Goal: Contribute content: Contribute content

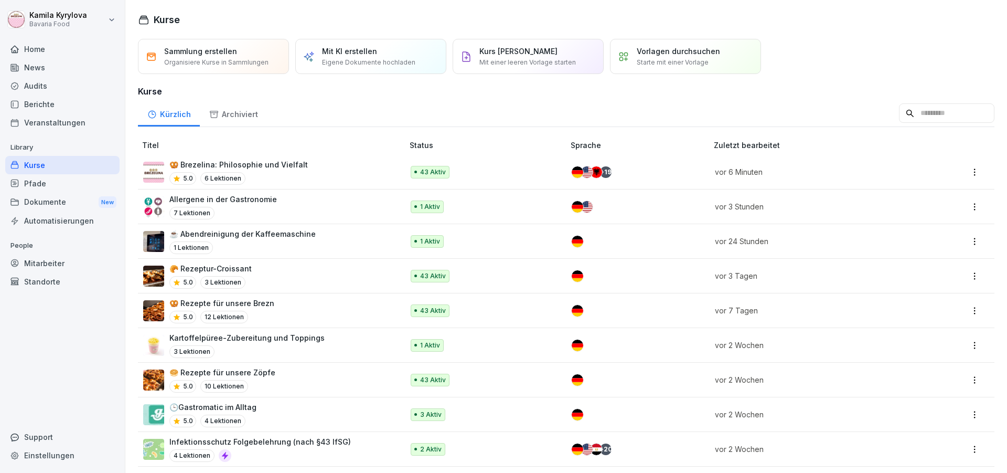
click at [27, 104] on div "Berichte" at bounding box center [62, 104] width 114 height 18
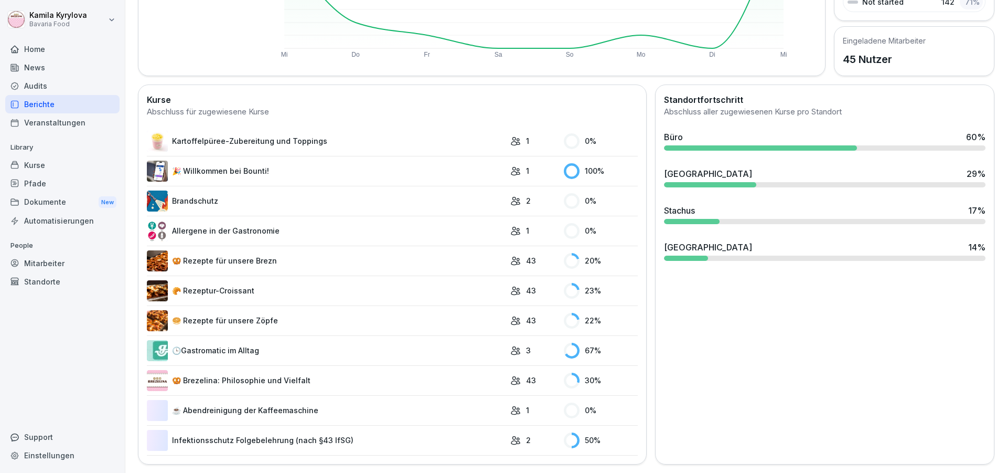
scroll to position [229, 0]
click at [33, 162] on div "Kurse" at bounding box center [62, 165] width 114 height 18
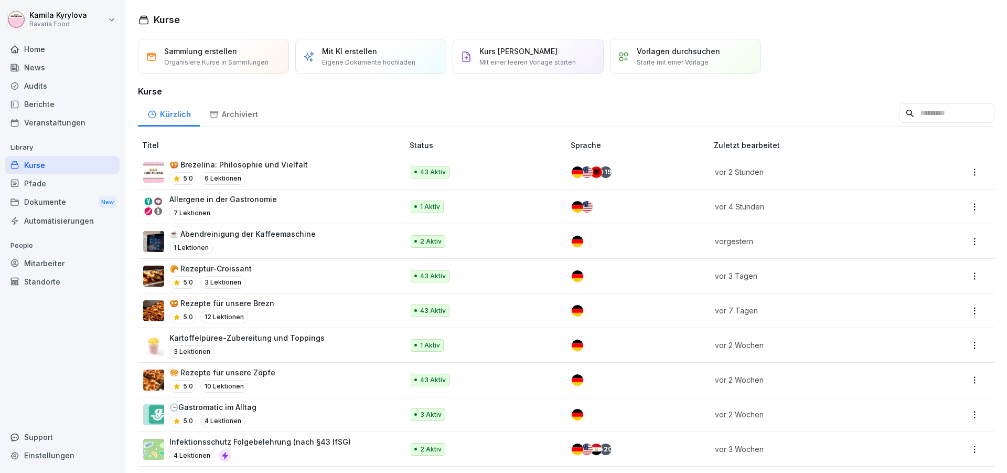
click at [359, 63] on p "Eigene Dokumente hochladen" at bounding box center [368, 62] width 93 height 9
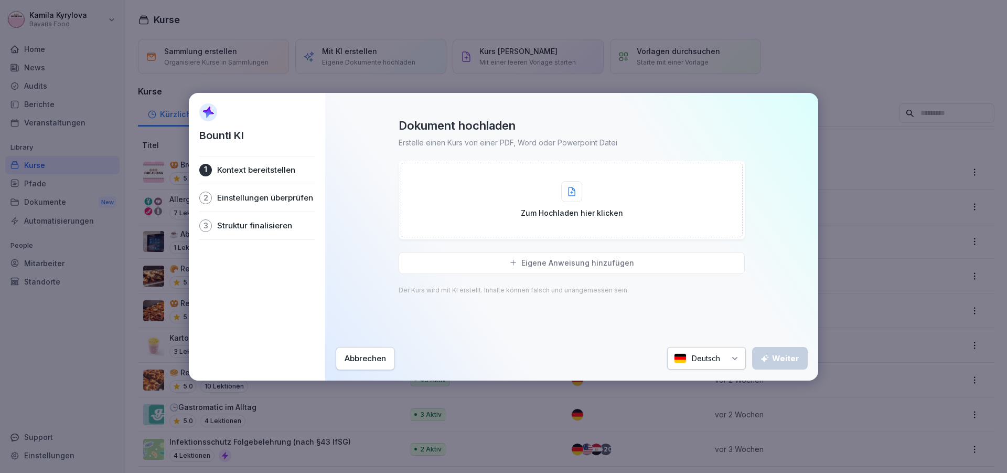
click at [583, 201] on div "Zum Hochladen hier klicken" at bounding box center [572, 199] width 102 height 37
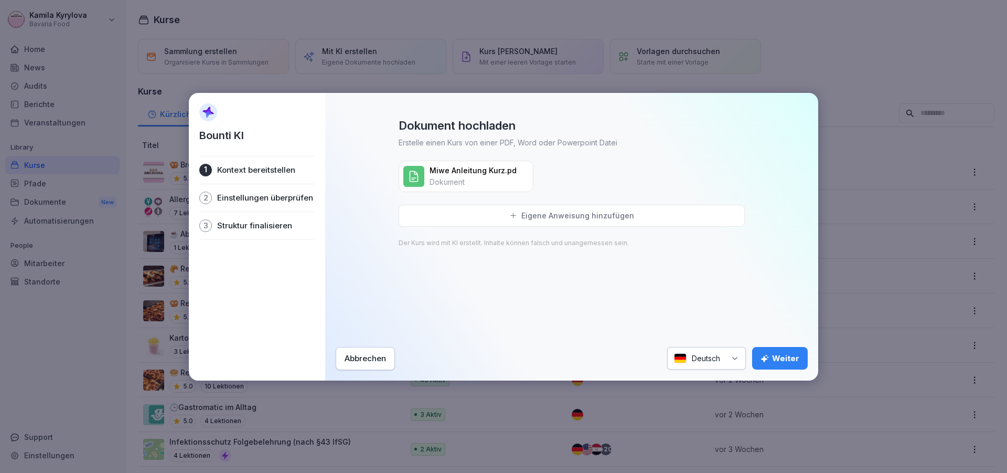
click at [786, 356] on div "Weiter" at bounding box center [780, 359] width 39 height 12
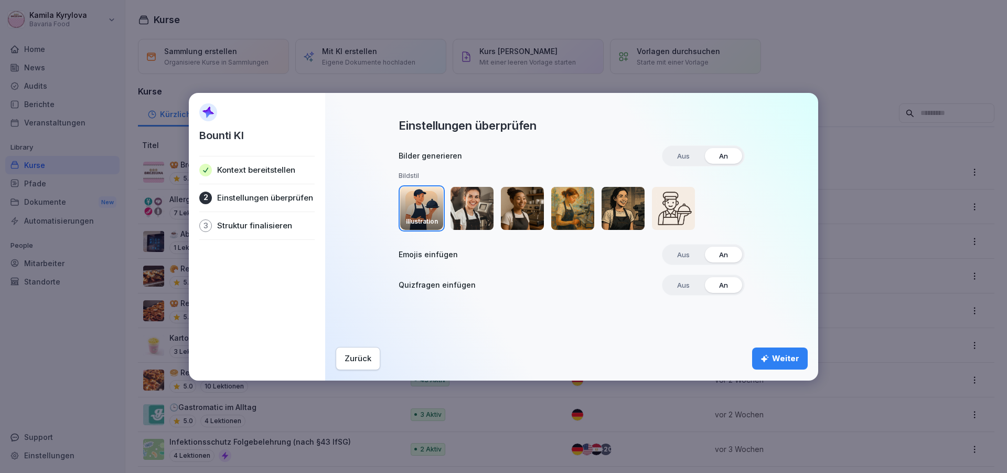
click at [786, 356] on div "Weiter" at bounding box center [780, 359] width 39 height 12
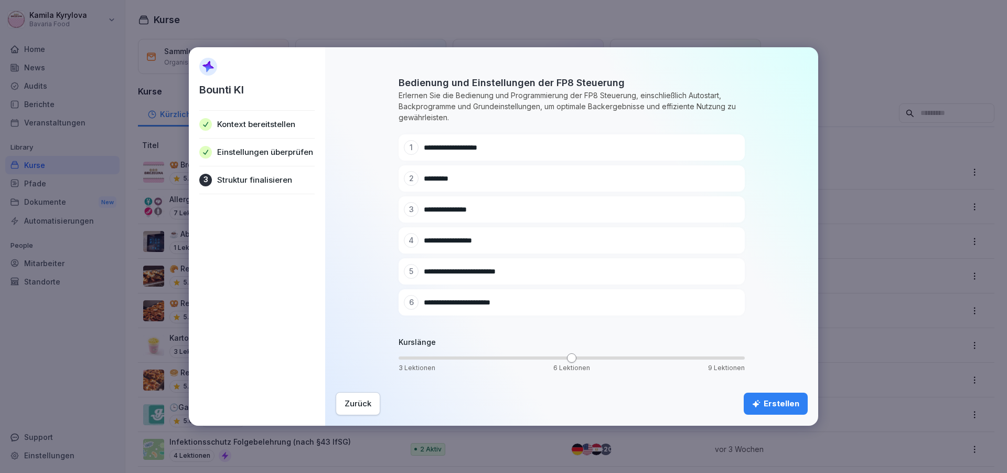
scroll to position [25, 0]
click at [789, 408] on div "Erstellen" at bounding box center [775, 404] width 47 height 12
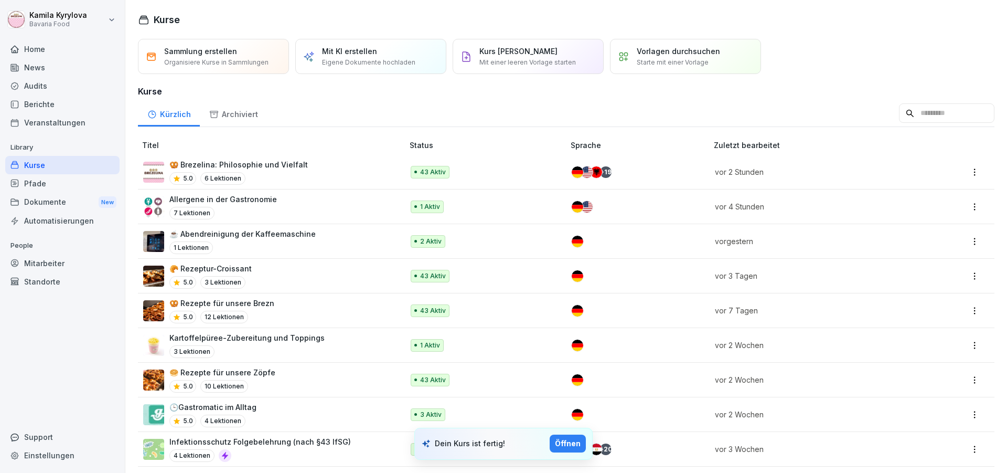
click at [554, 439] on button "Öffnen" at bounding box center [568, 443] width 36 height 18
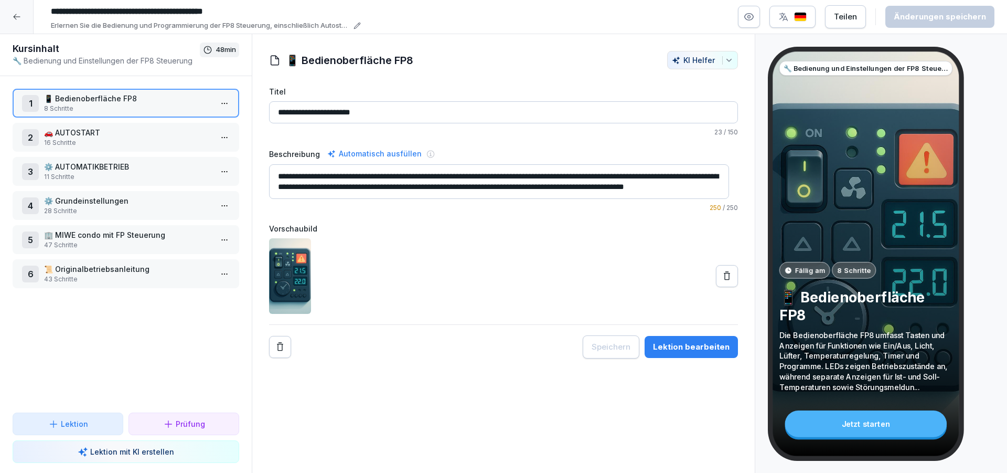
click at [219, 102] on html "**********" at bounding box center [503, 236] width 1007 height 473
click at [178, 128] on div "Schritte bearbeiten" at bounding box center [176, 124] width 80 height 11
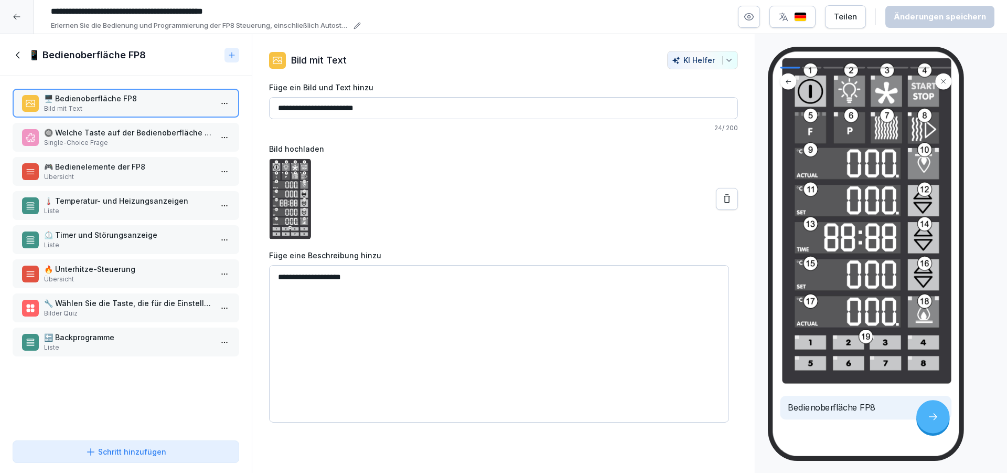
scroll to position [58, 0]
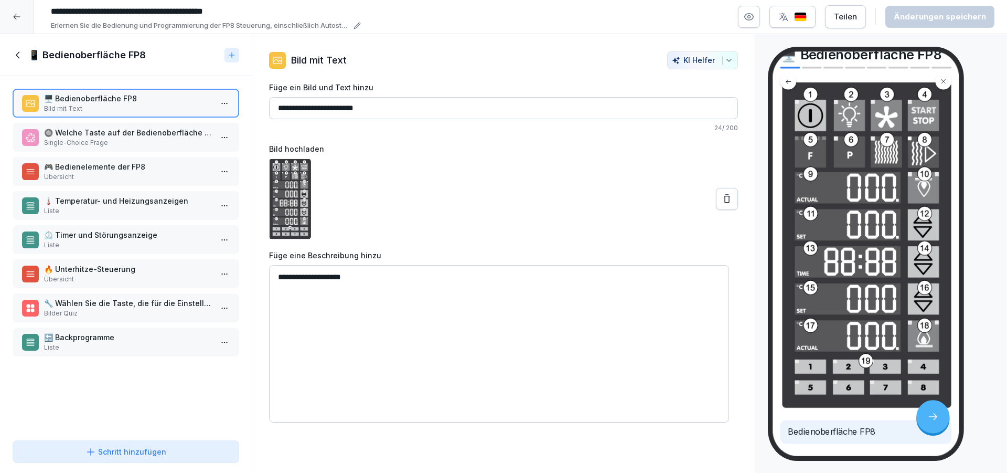
click at [80, 138] on p "Single-Choice Frage" at bounding box center [128, 142] width 168 height 9
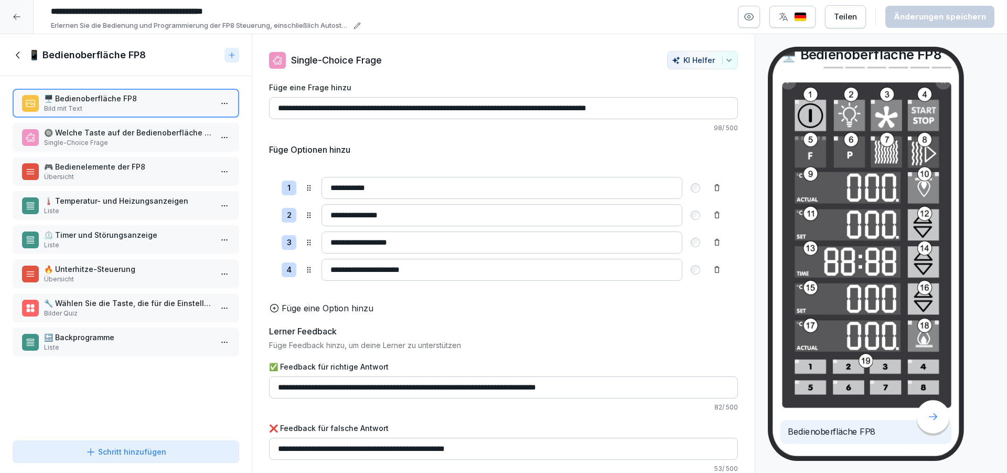
scroll to position [58, 0]
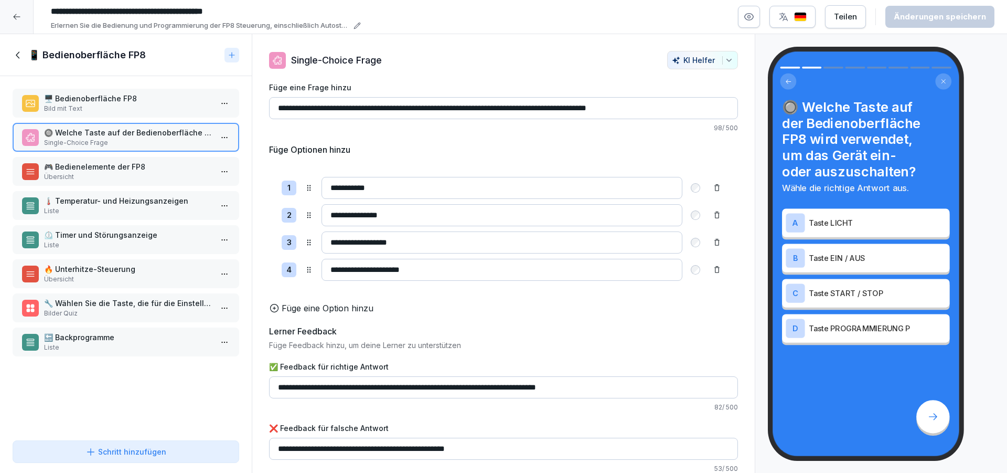
click at [83, 165] on p "🎮 Bedienelemente der FP8" at bounding box center [128, 166] width 168 height 11
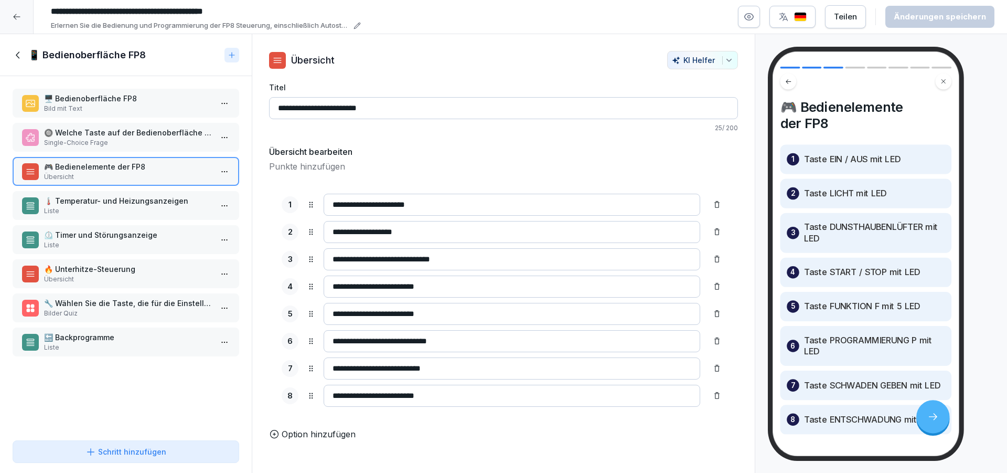
click at [97, 214] on p "Liste" at bounding box center [128, 210] width 168 height 9
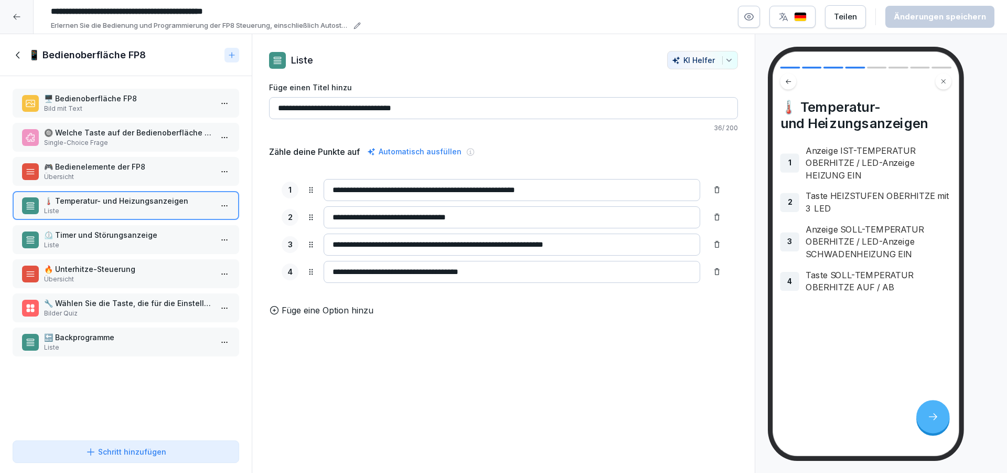
click at [98, 237] on p "⏲️ Timer und Störungsanzeige" at bounding box center [128, 234] width 168 height 11
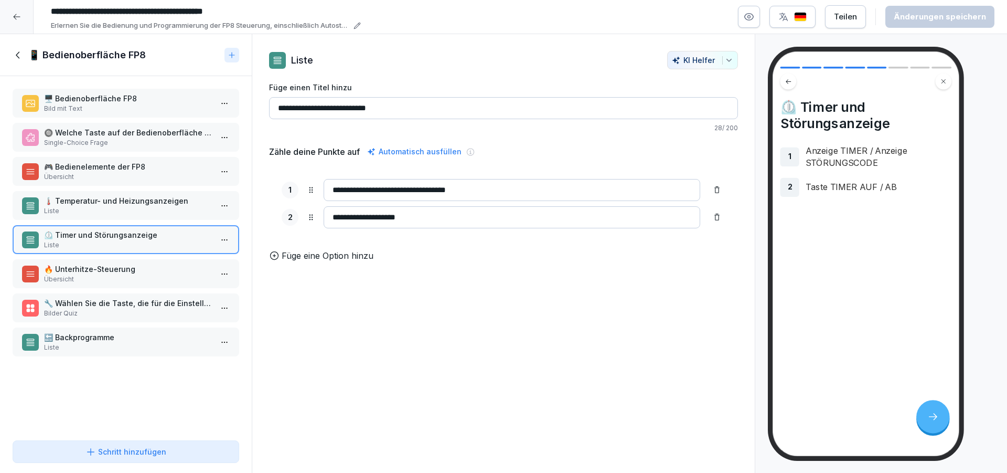
click at [93, 270] on p "🔥 Unterhitze-Steuerung" at bounding box center [128, 268] width 168 height 11
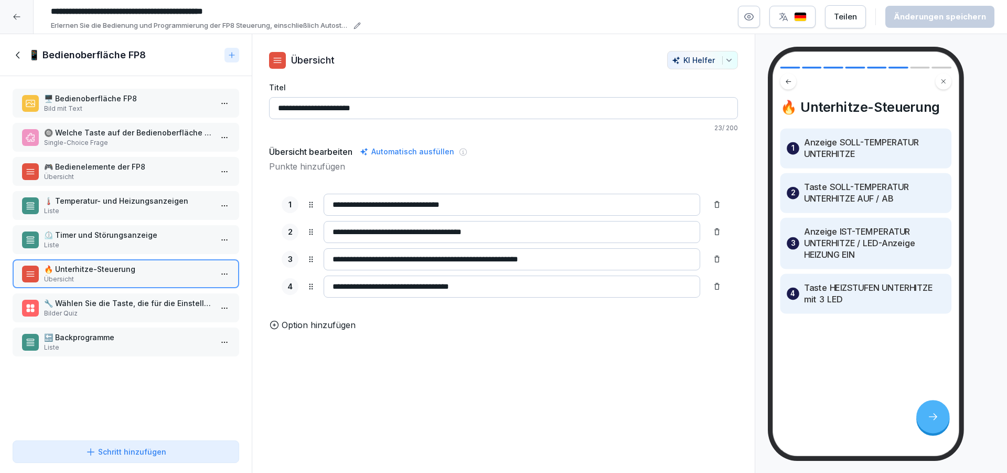
click at [104, 316] on p "Bilder Quiz" at bounding box center [128, 313] width 168 height 9
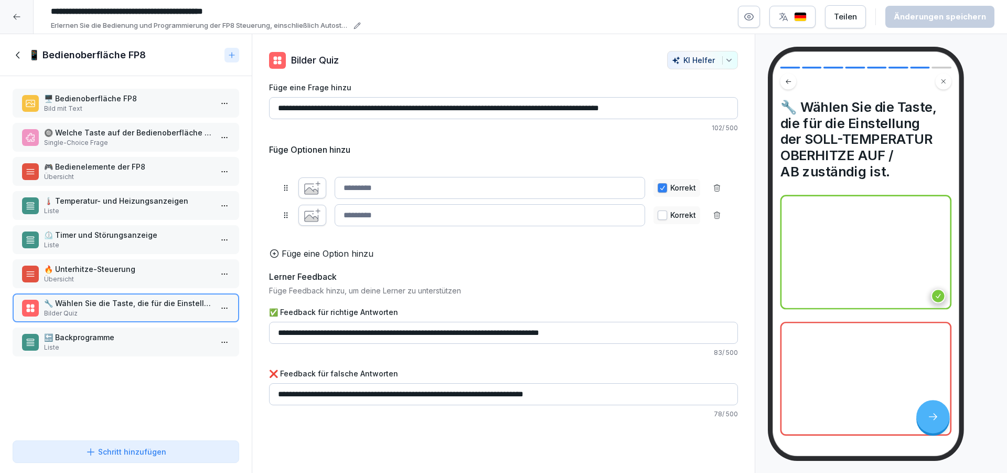
click at [105, 341] on p "🔙 Backprogramme" at bounding box center [128, 337] width 168 height 11
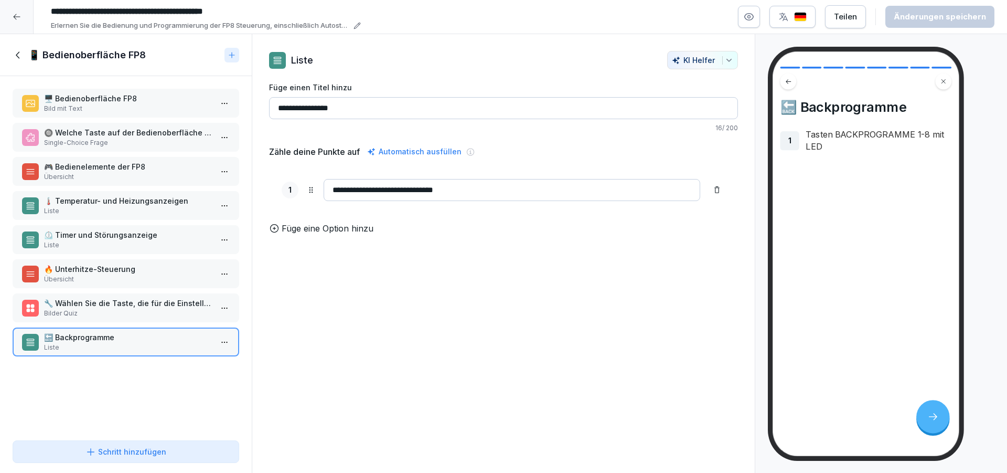
click at [21, 60] on icon at bounding box center [19, 55] width 12 height 12
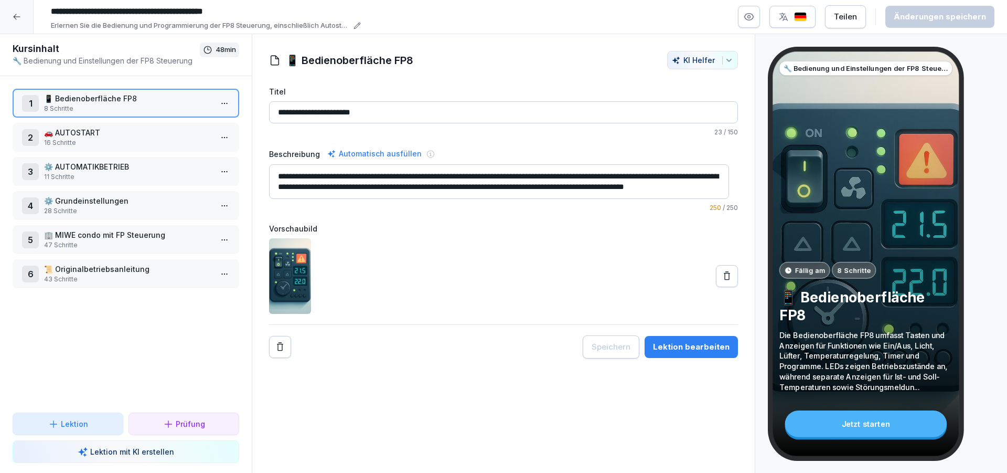
click at [72, 132] on p "🚗 AUTOSTART" at bounding box center [128, 132] width 168 height 11
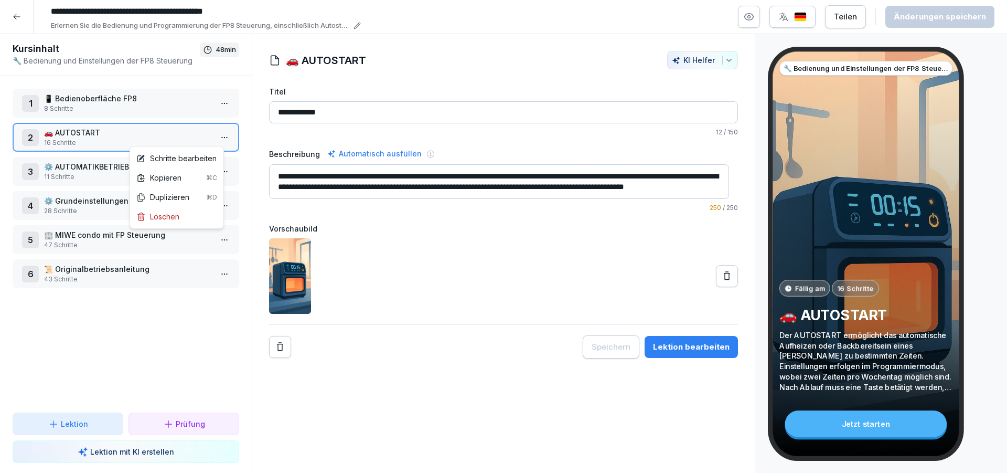
click at [219, 140] on html "**********" at bounding box center [503, 236] width 1007 height 473
click at [162, 158] on div "Schritte bearbeiten" at bounding box center [176, 158] width 80 height 11
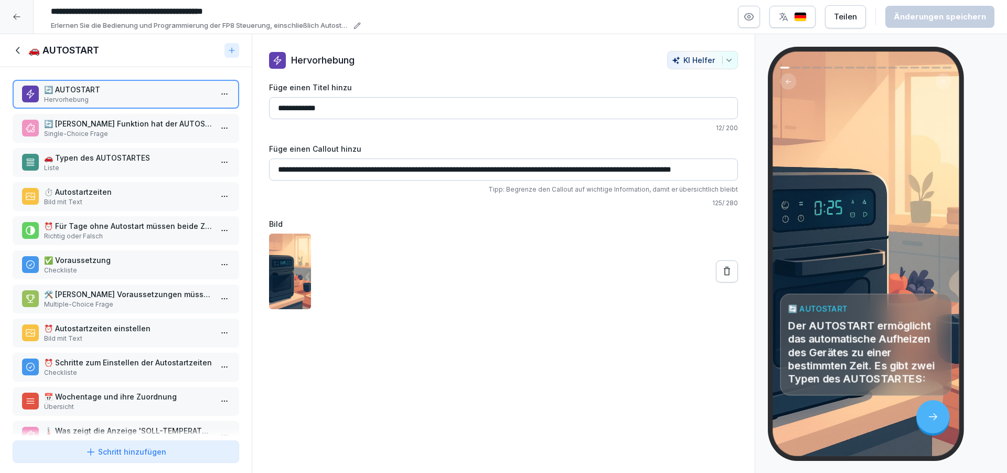
click at [146, 126] on p "🔄 [PERSON_NAME] Funktion hat der AUTOSTART-Modus 'Backbereit'?" at bounding box center [128, 123] width 168 height 11
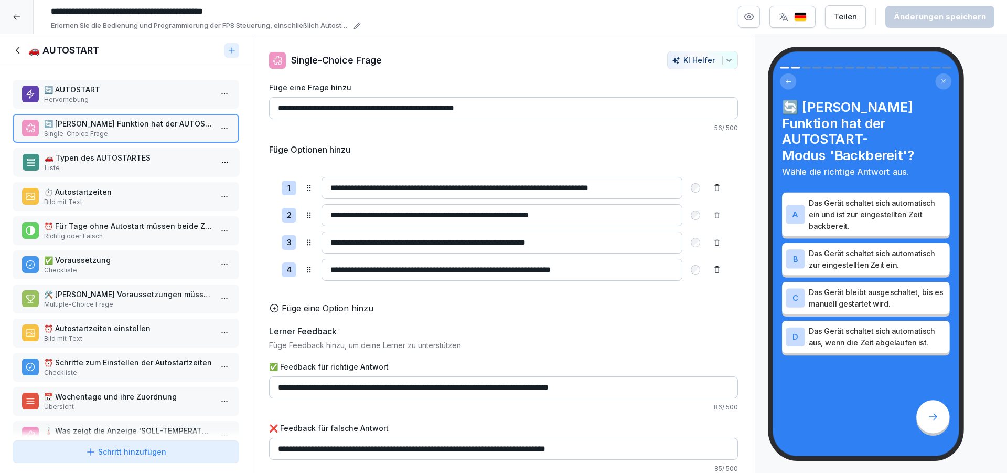
click at [150, 164] on p "Liste" at bounding box center [129, 167] width 168 height 9
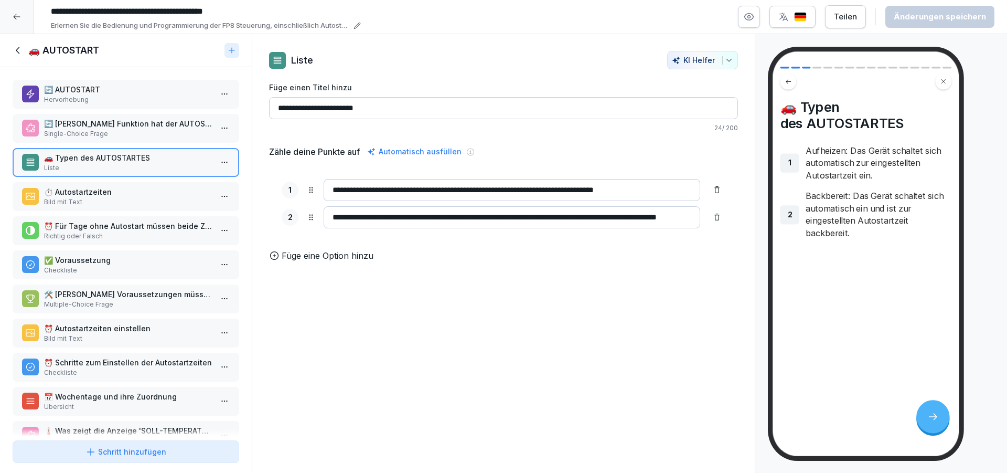
click at [151, 199] on p "Bild mit Text" at bounding box center [128, 201] width 168 height 9
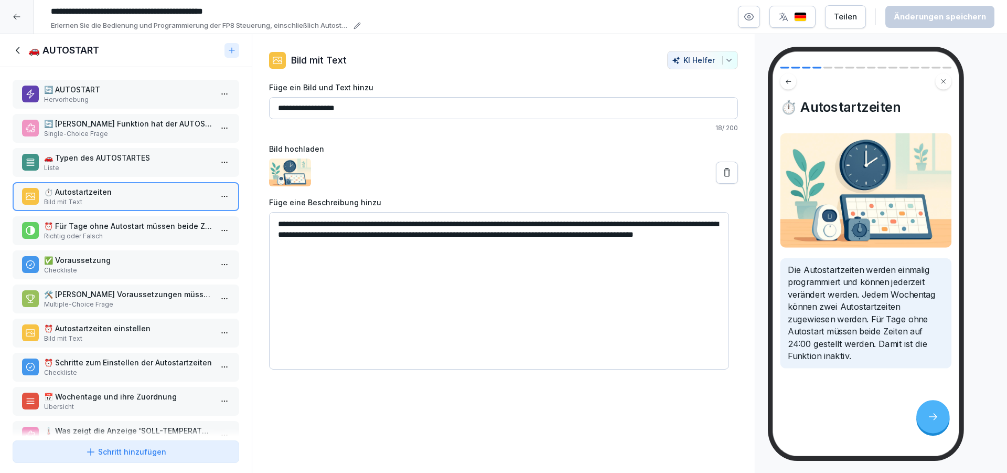
click at [166, 244] on div "⏰ Für Tage ohne Autostart müssen beide Zeiten auf 24:00 gestellt werden. Richti…" at bounding box center [126, 230] width 227 height 29
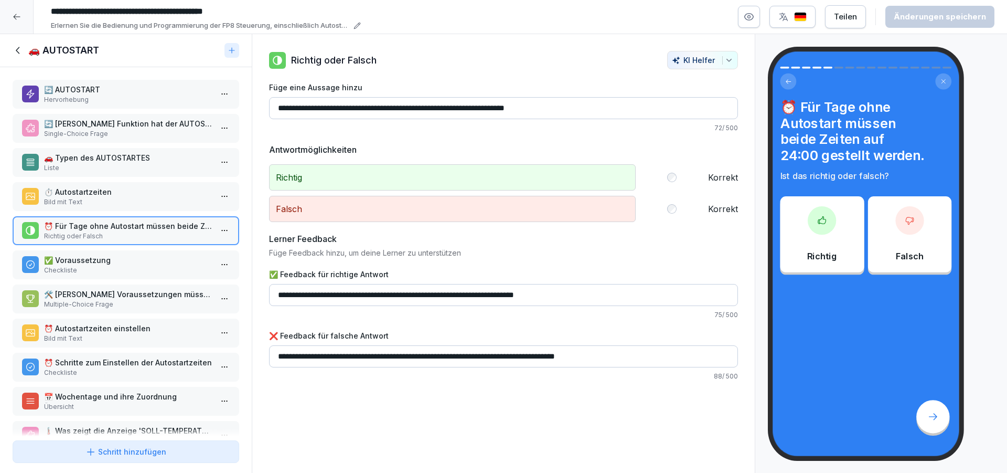
click at [165, 263] on p "✅ Voraussetzung" at bounding box center [128, 259] width 168 height 11
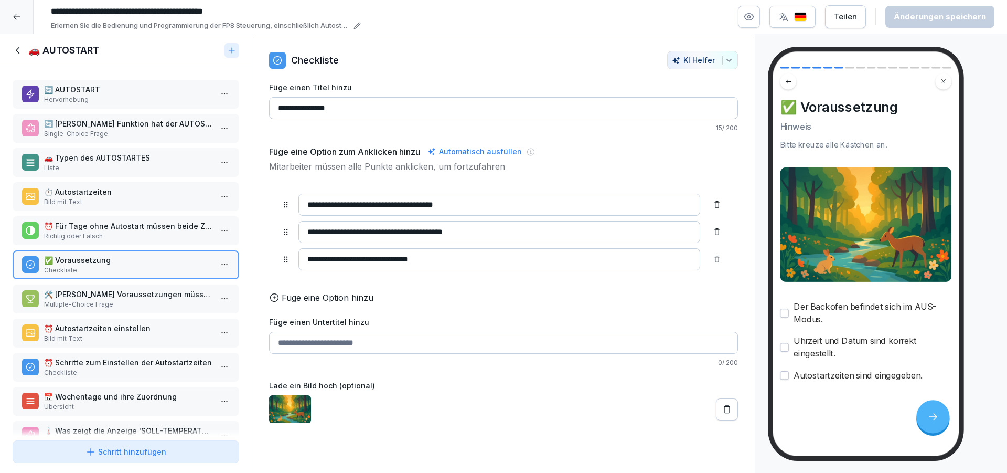
click at [162, 284] on div "🛠️ [PERSON_NAME] Voraussetzungen müssen erfüllt sein, damit der AUTOSTART funkt…" at bounding box center [126, 298] width 227 height 29
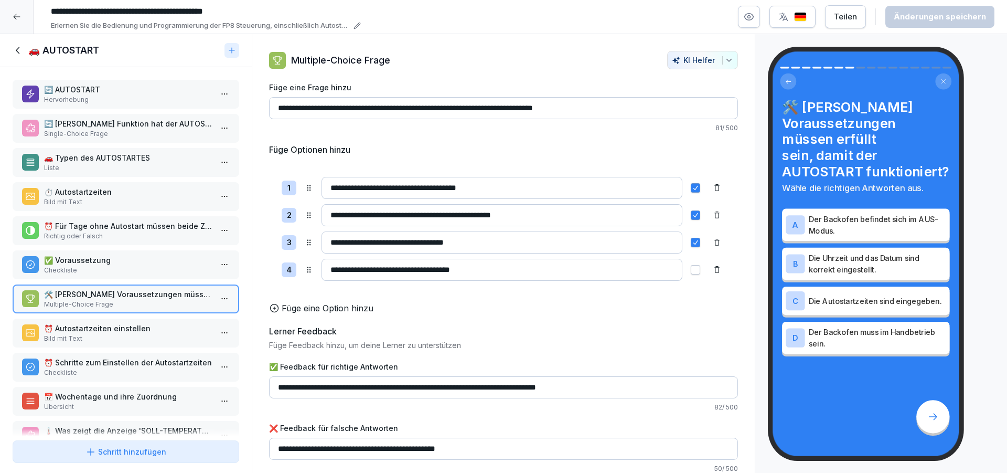
click at [160, 335] on p "Bild mit Text" at bounding box center [128, 338] width 168 height 9
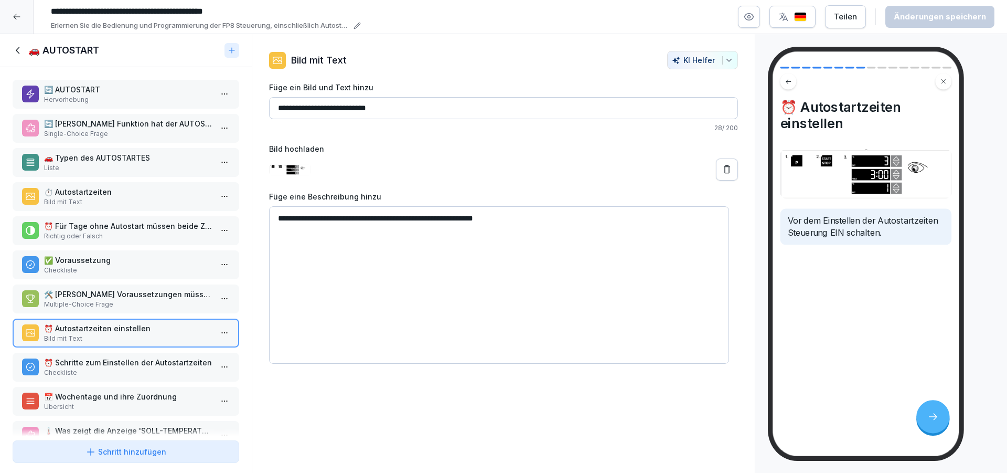
click at [165, 373] on p "Checkliste" at bounding box center [128, 372] width 168 height 9
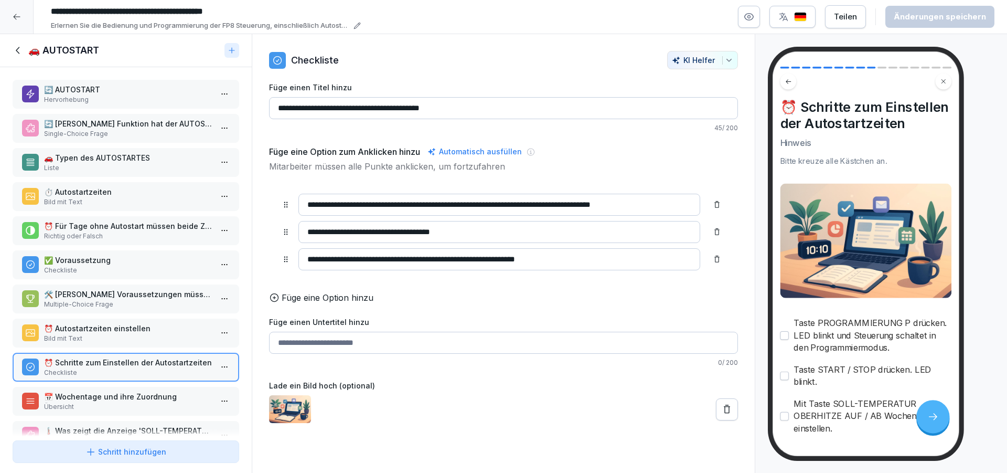
click at [169, 391] on p "📅 Wochentage und ihre Zuordnung" at bounding box center [128, 396] width 168 height 11
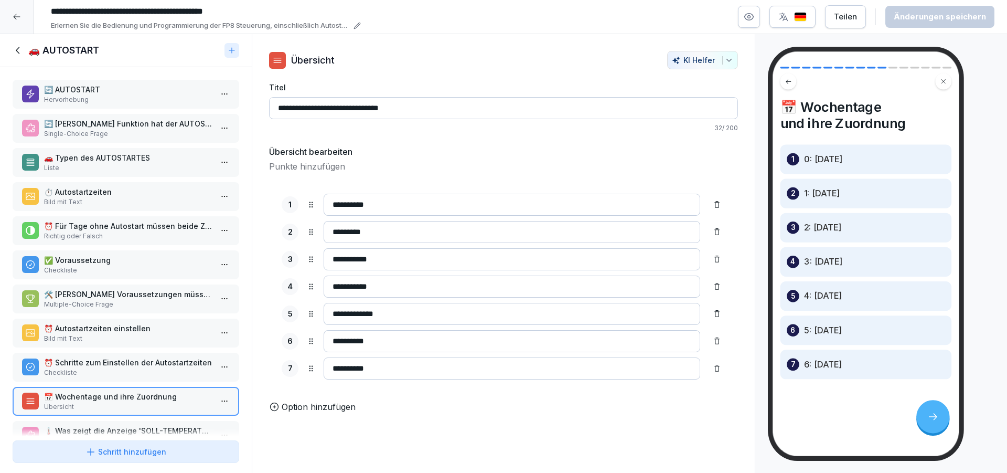
scroll to position [189, 0]
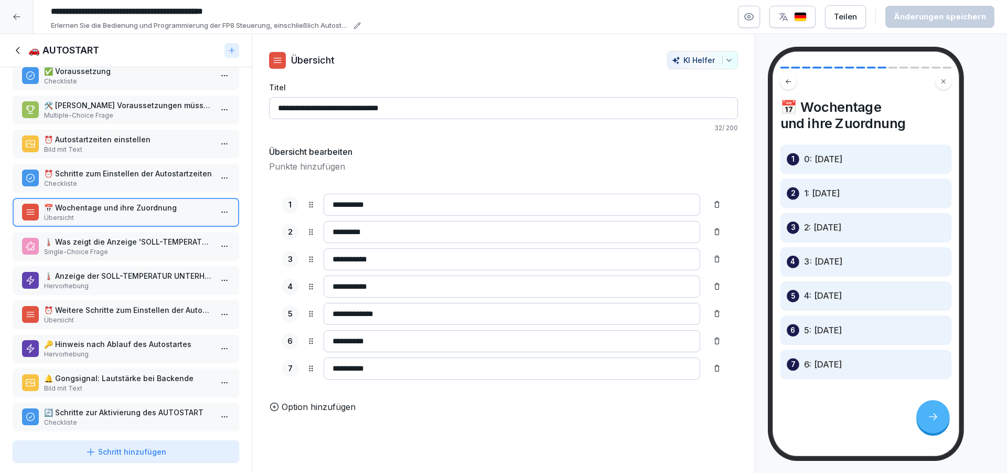
click at [153, 237] on p "🌡️ Was zeigt die Anzeige 'SOLL-TEMPERATUR UNTERHITZE' während der Programmierun…" at bounding box center [128, 241] width 168 height 11
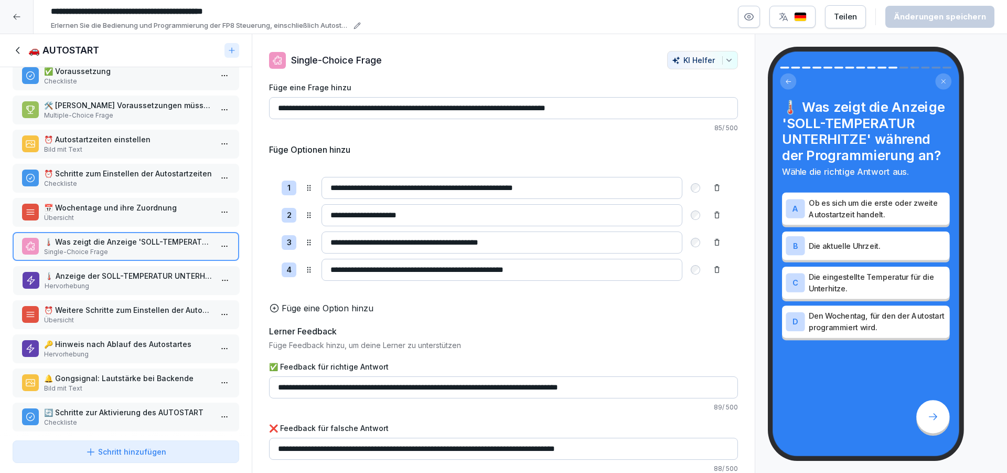
click at [153, 278] on p "🌡️ Anzeige der SOLL-TEMPERATUR UNTERHITZE" at bounding box center [129, 275] width 168 height 11
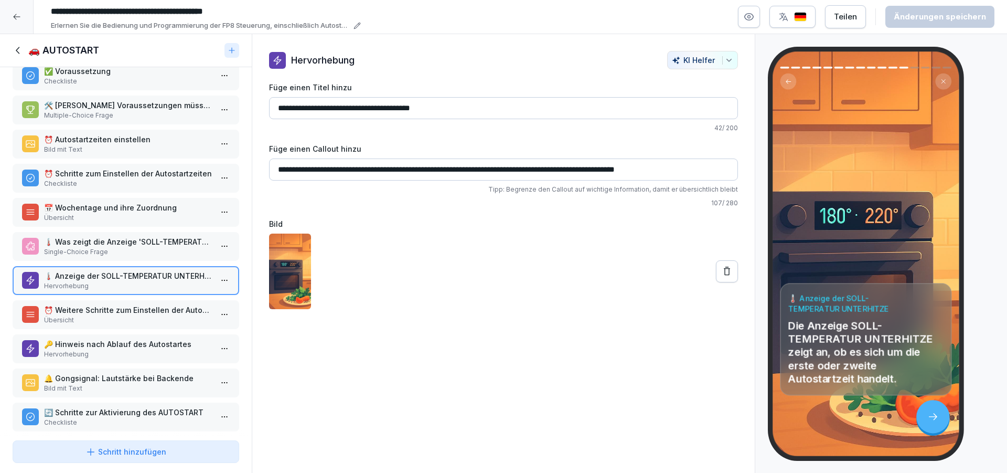
click at [155, 215] on p "Übersicht" at bounding box center [128, 217] width 168 height 9
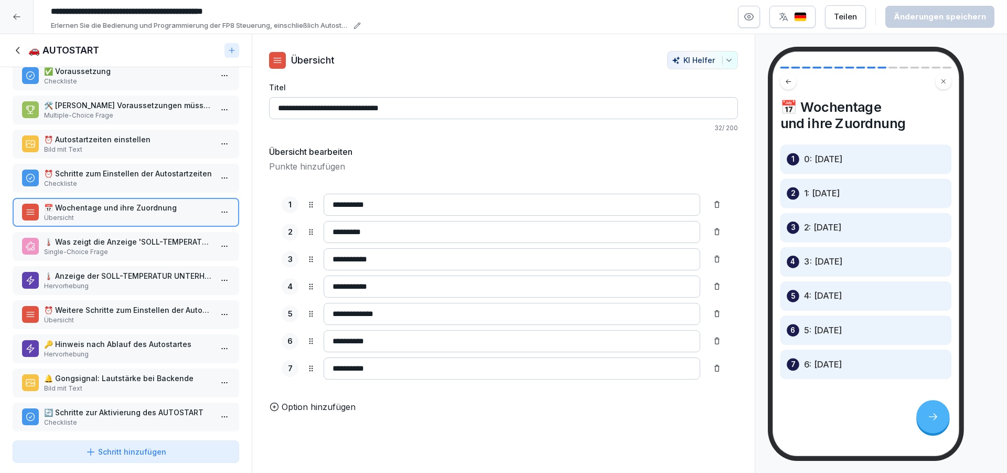
click at [167, 172] on p "⏰ Schritte zum Einstellen der Autostartzeiten" at bounding box center [128, 173] width 168 height 11
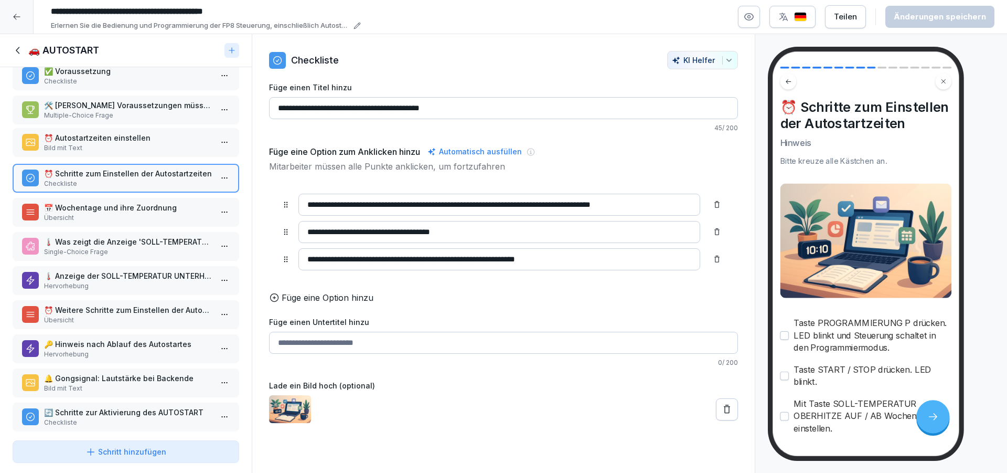
click at [155, 133] on div "⏰ Autostartzeiten einstellen Bild mit Text" at bounding box center [126, 142] width 227 height 29
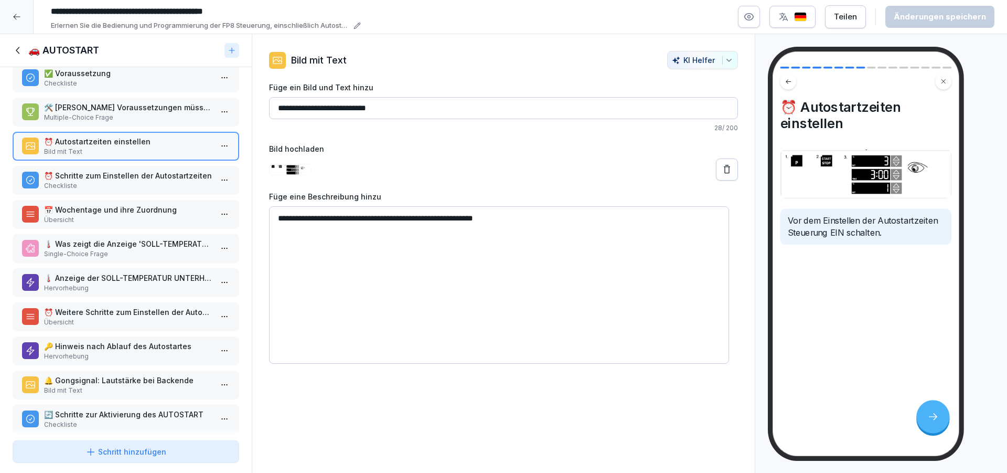
click at [134, 217] on p "Übersicht" at bounding box center [128, 219] width 168 height 9
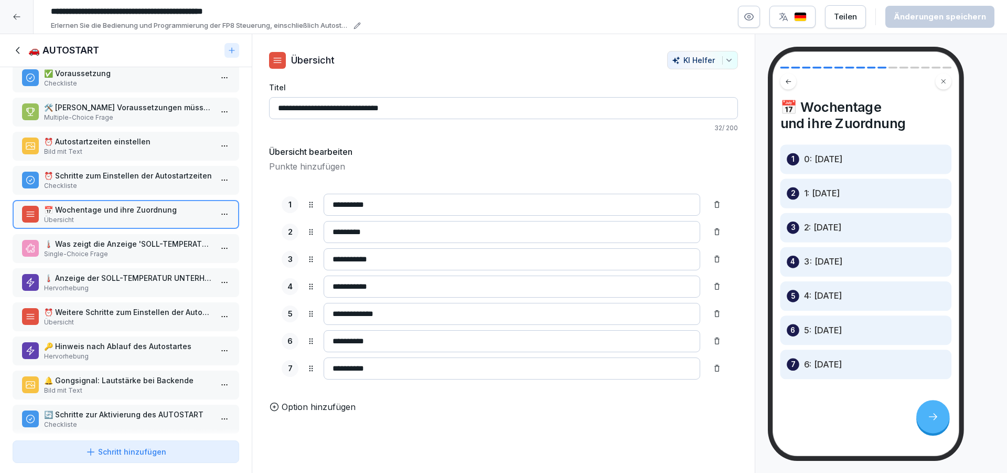
click at [138, 146] on p "⏰ Autostartzeiten einstellen" at bounding box center [128, 141] width 168 height 11
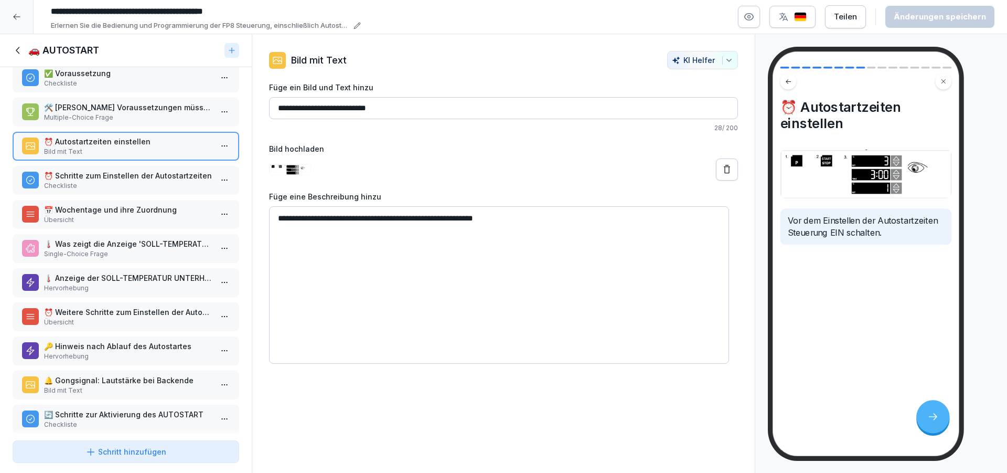
click at [22, 54] on icon at bounding box center [19, 51] width 12 height 12
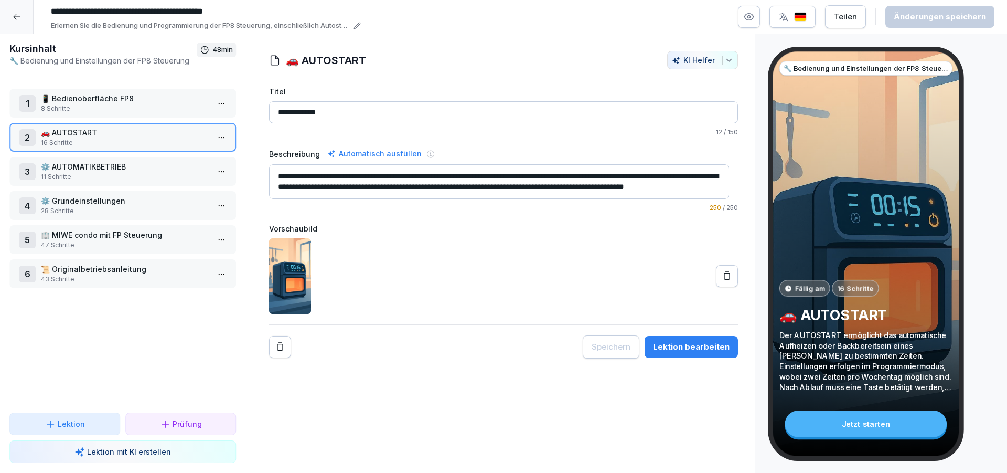
scroll to position [187, 0]
click at [97, 109] on p "8 Schritte" at bounding box center [128, 108] width 168 height 9
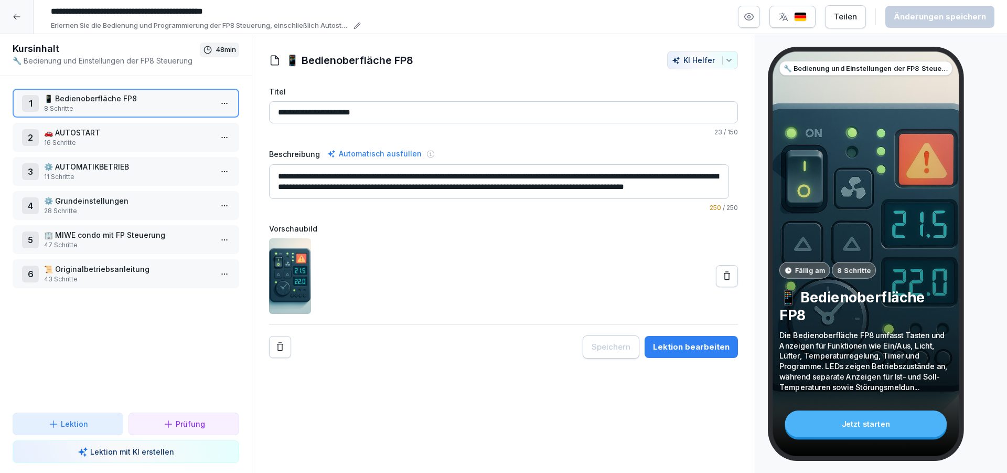
click at [137, 123] on div "2 🚗 AUTOSTART 16 Schritte" at bounding box center [126, 137] width 227 height 29
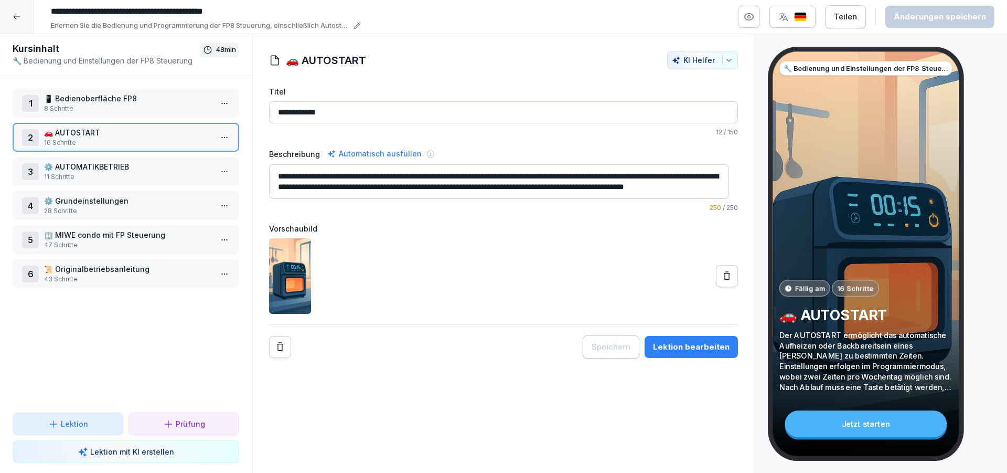
click at [217, 141] on html "**********" at bounding box center [503, 236] width 1007 height 473
click at [174, 157] on div "Schritte bearbeiten" at bounding box center [176, 158] width 80 height 11
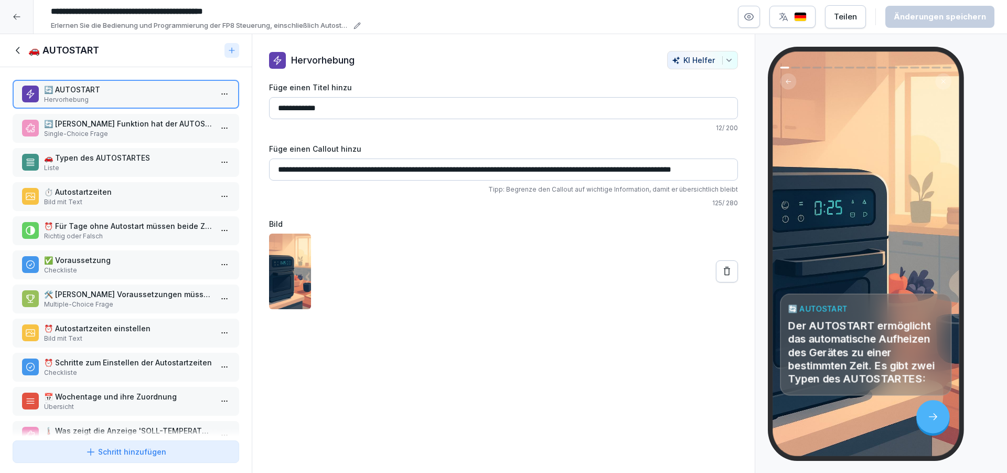
click at [131, 230] on p "⏰ Für Tage ohne Autostart müssen beide Zeiten auf 24:00 gestellt werden." at bounding box center [128, 225] width 168 height 11
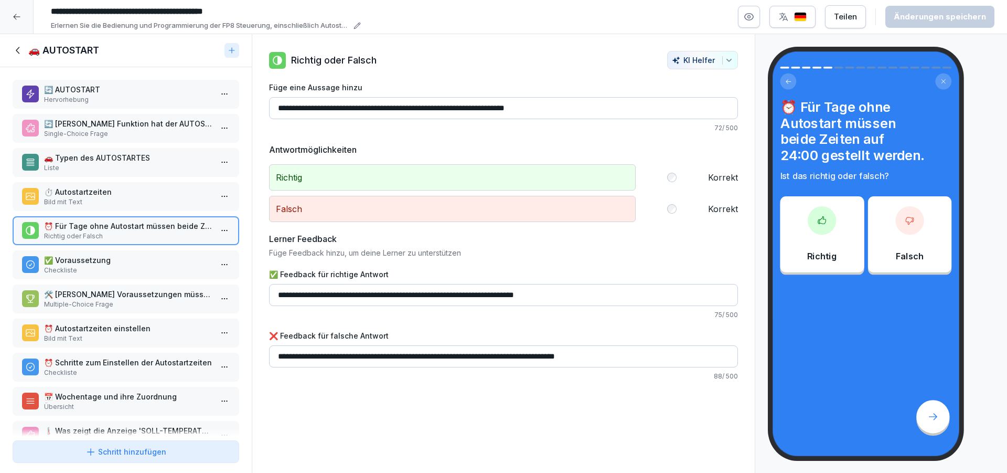
click at [139, 264] on p "✅ Voraussetzung" at bounding box center [128, 259] width 168 height 11
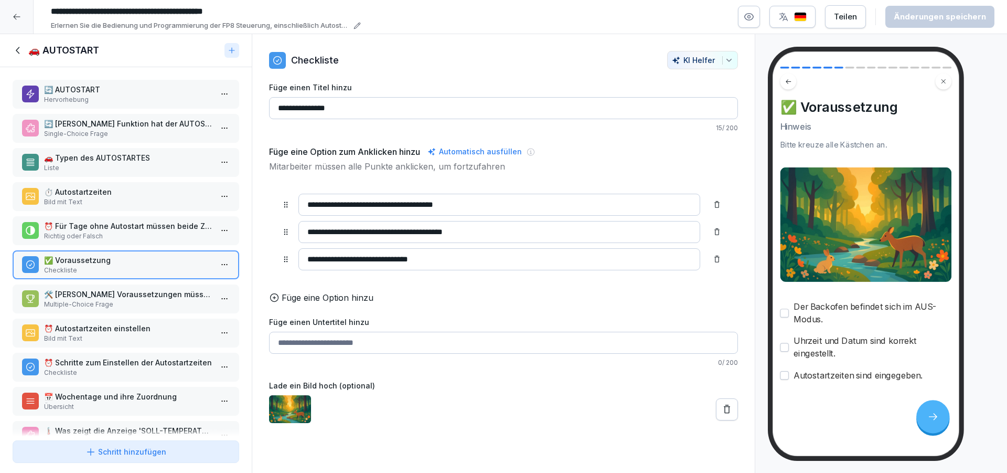
click at [142, 296] on p "🛠️ [PERSON_NAME] Voraussetzungen müssen erfüllt sein, damit der AUTOSTART funkt…" at bounding box center [128, 294] width 168 height 11
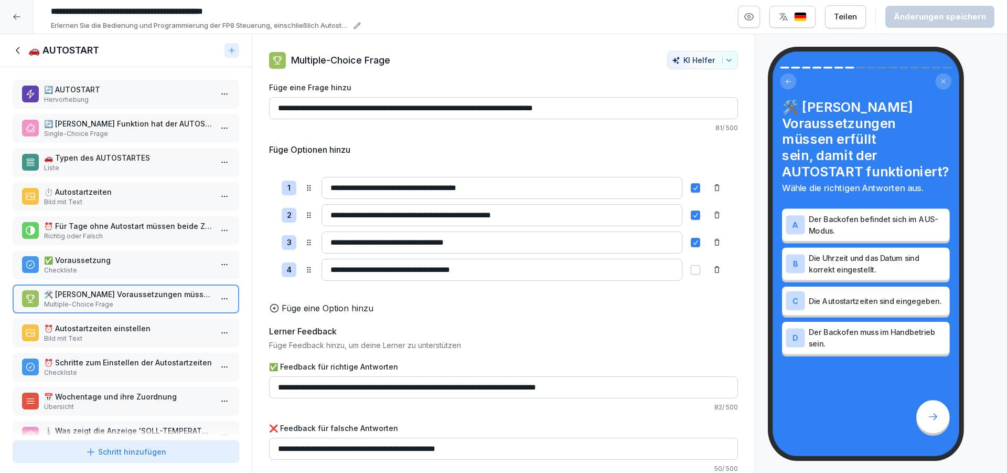
click at [144, 321] on div "⏰ Autostartzeiten einstellen Bild mit Text" at bounding box center [126, 333] width 227 height 29
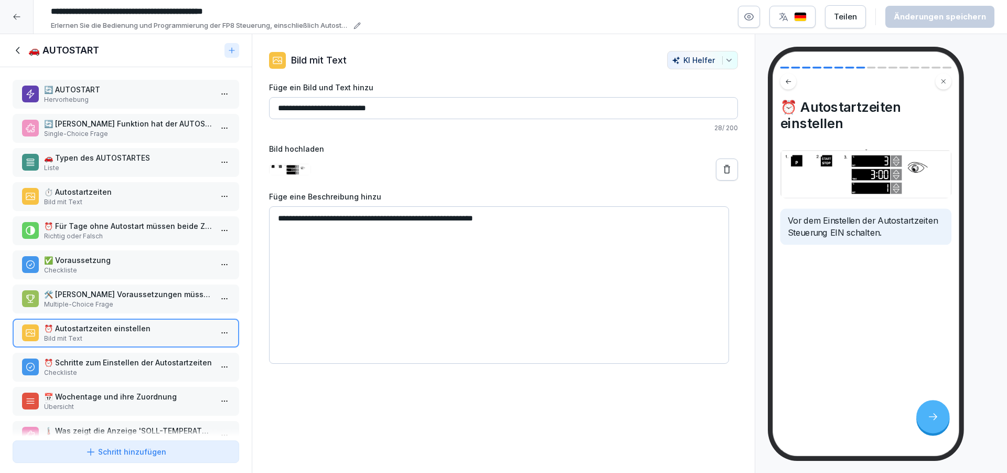
click at [148, 357] on p "⏰ Schritte zum Einstellen der Autostartzeiten" at bounding box center [128, 362] width 168 height 11
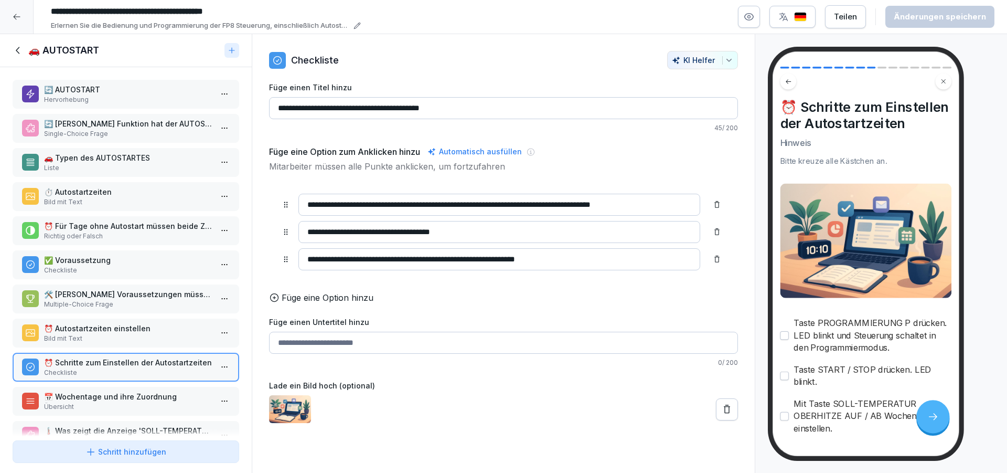
scroll to position [63, 0]
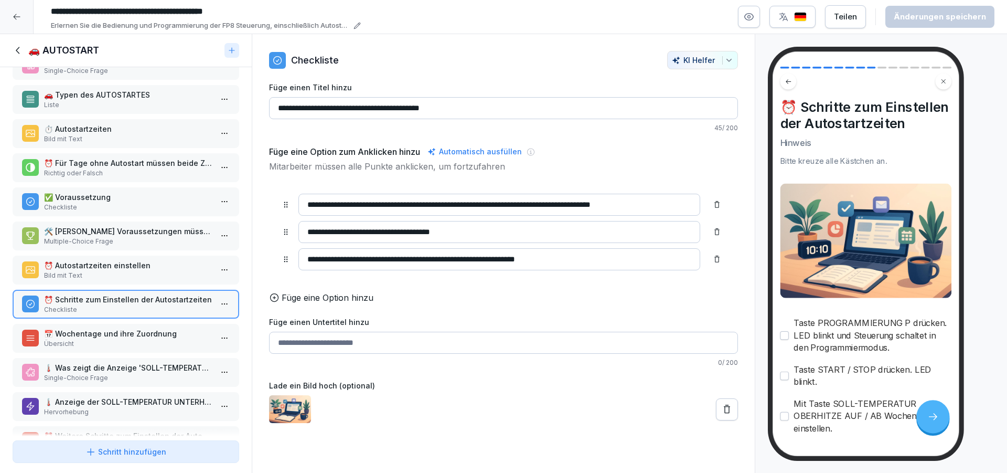
click at [165, 334] on p "📅 Wochentage und ihre Zuordnung" at bounding box center [128, 333] width 168 height 11
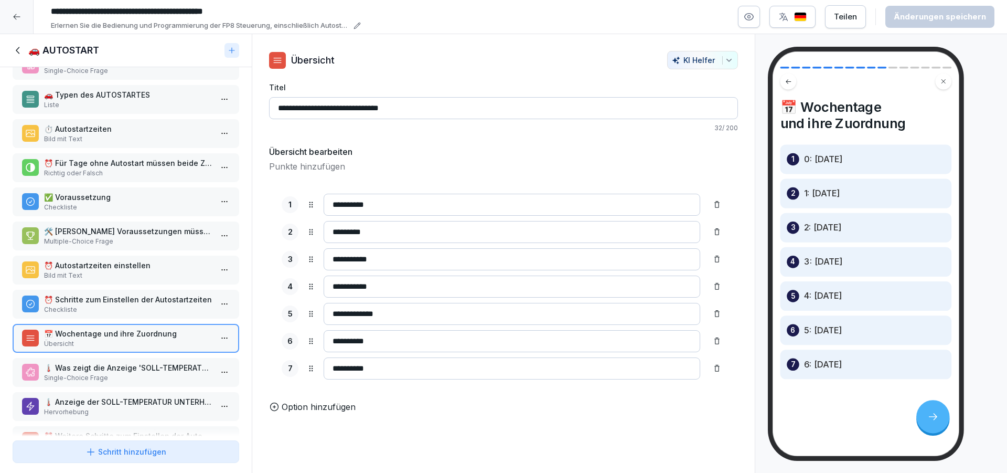
click at [164, 368] on p "🌡️ Was zeigt die Anzeige 'SOLL-TEMPERATUR UNTERHITZE' während der Programmierun…" at bounding box center [128, 367] width 168 height 11
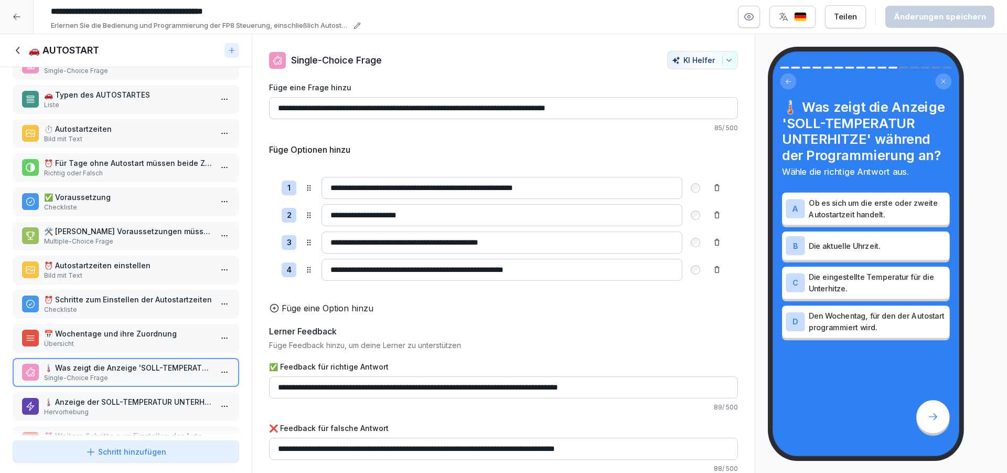
click at [158, 409] on p "Hervorhebung" at bounding box center [128, 411] width 168 height 9
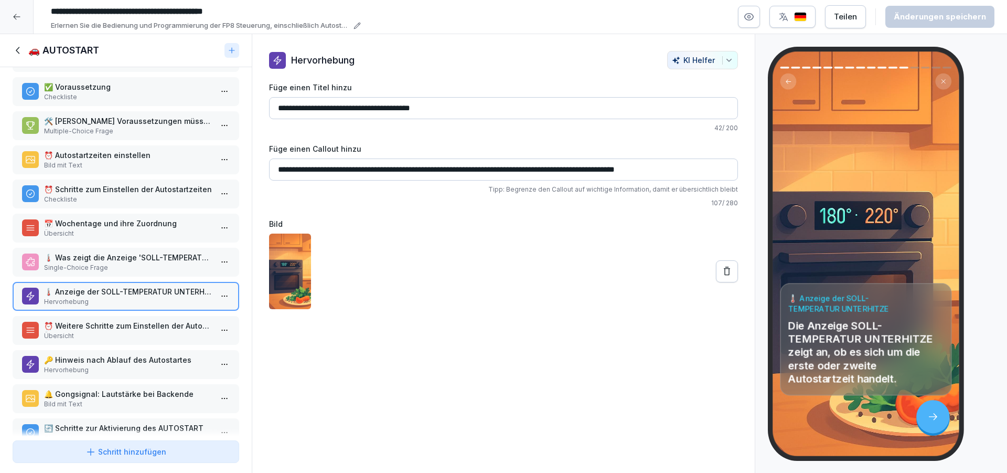
scroll to position [205, 0]
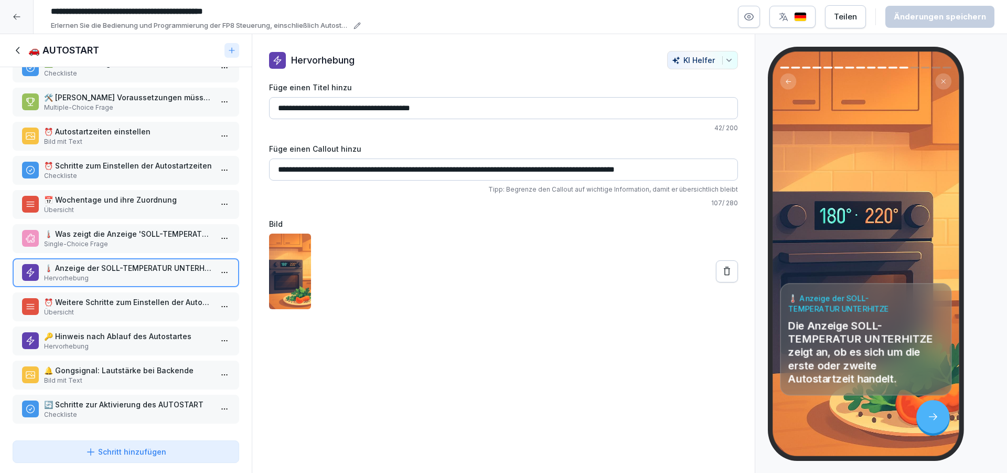
click at [148, 308] on p "Übersicht" at bounding box center [128, 311] width 168 height 9
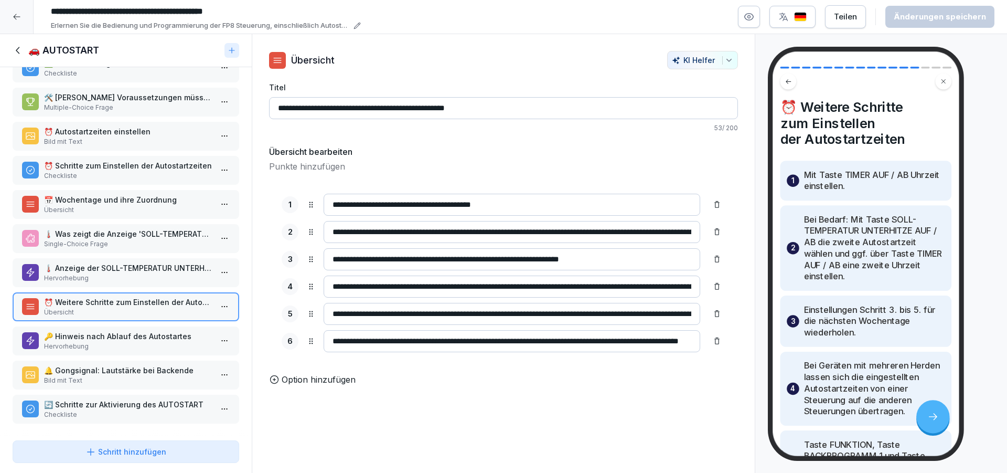
click at [153, 332] on p "🔑 Hinweis nach Ablauf des Autostartes" at bounding box center [128, 336] width 168 height 11
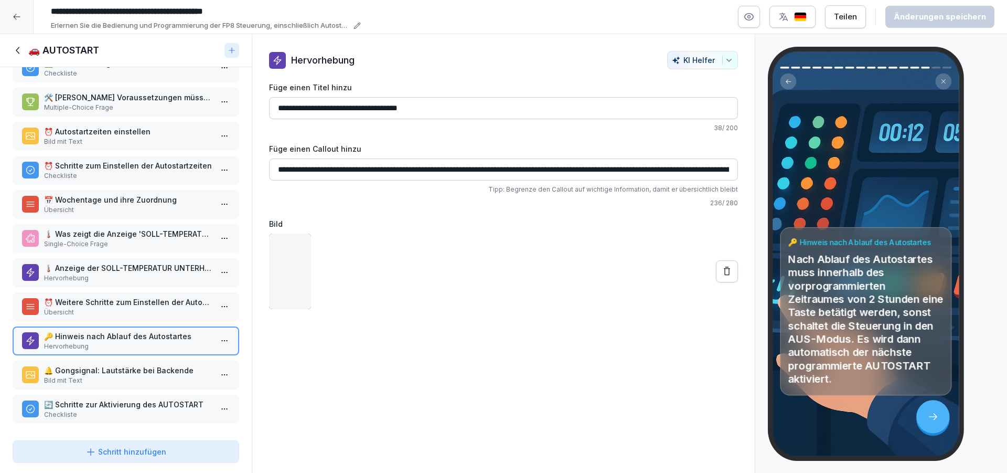
click at [160, 376] on p "Bild mit Text" at bounding box center [128, 380] width 168 height 9
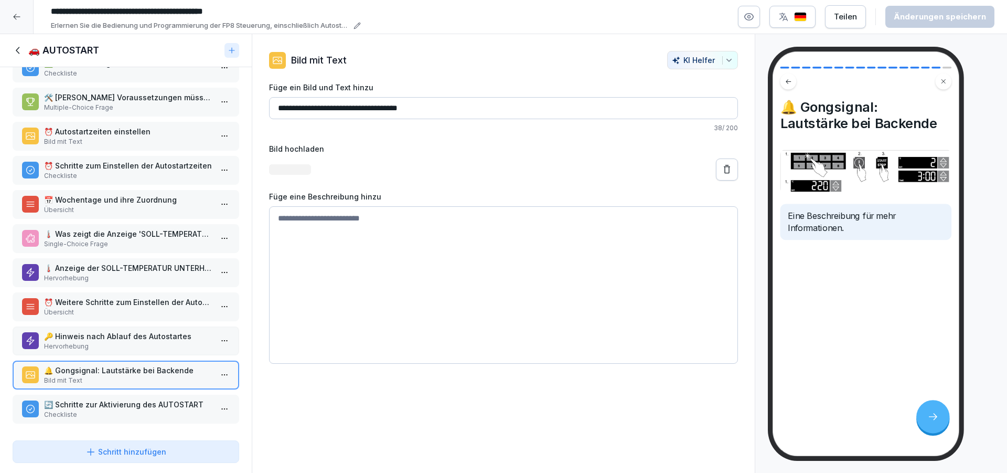
click at [156, 401] on div "🔄 Schritte zur Aktivierung des AUTOSTART Checkliste" at bounding box center [128, 409] width 168 height 20
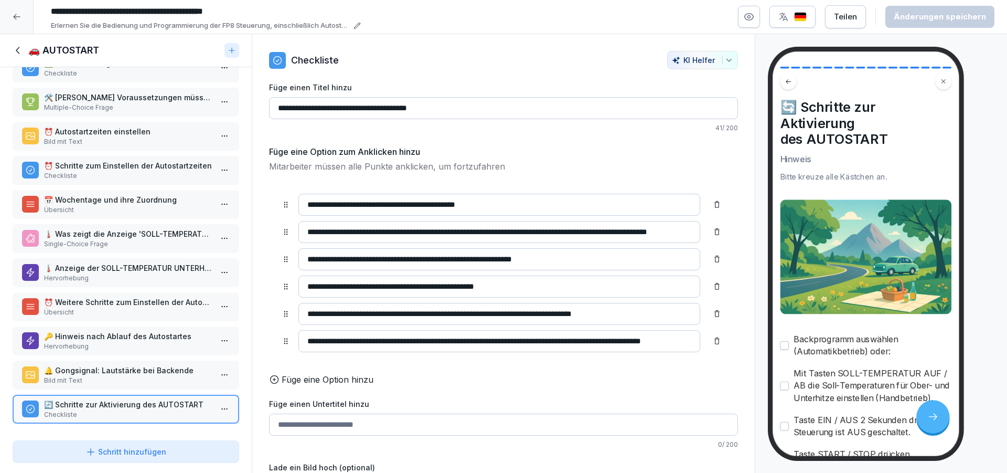
click at [19, 58] on div "🚗 AUTOSTART" at bounding box center [126, 50] width 252 height 33
click at [19, 51] on icon at bounding box center [19, 51] width 12 height 12
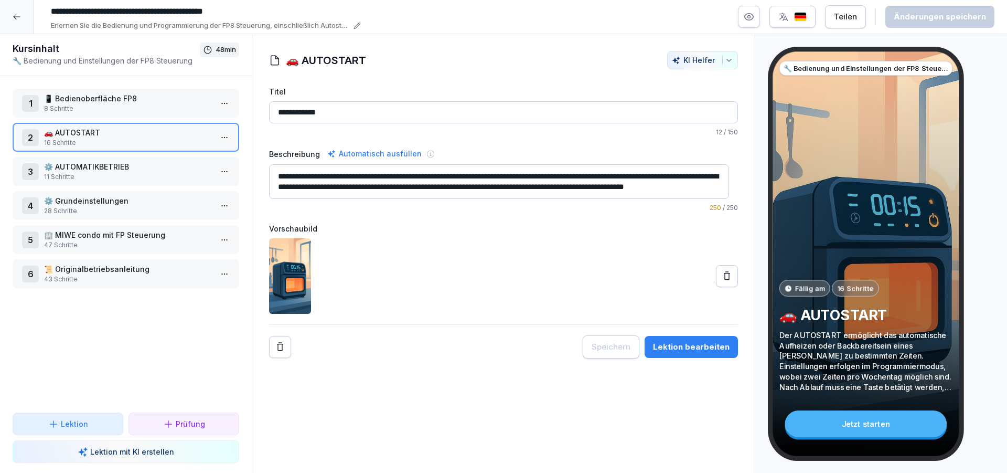
scroll to position [205, 0]
click at [114, 165] on p "⚙️ AUTOMATIKBETRIEB" at bounding box center [128, 166] width 168 height 11
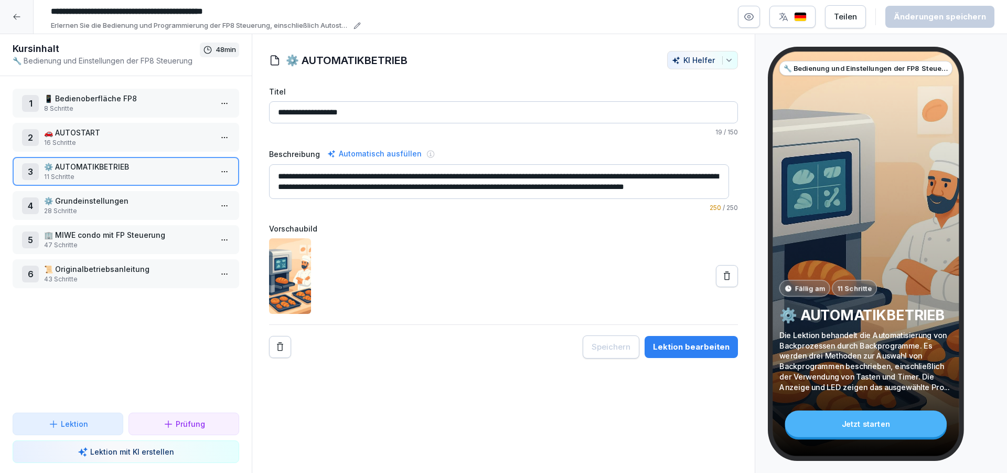
click at [218, 173] on html "**********" at bounding box center [503, 236] width 1007 height 473
click at [186, 193] on div "Schritte bearbeiten" at bounding box center [176, 192] width 80 height 11
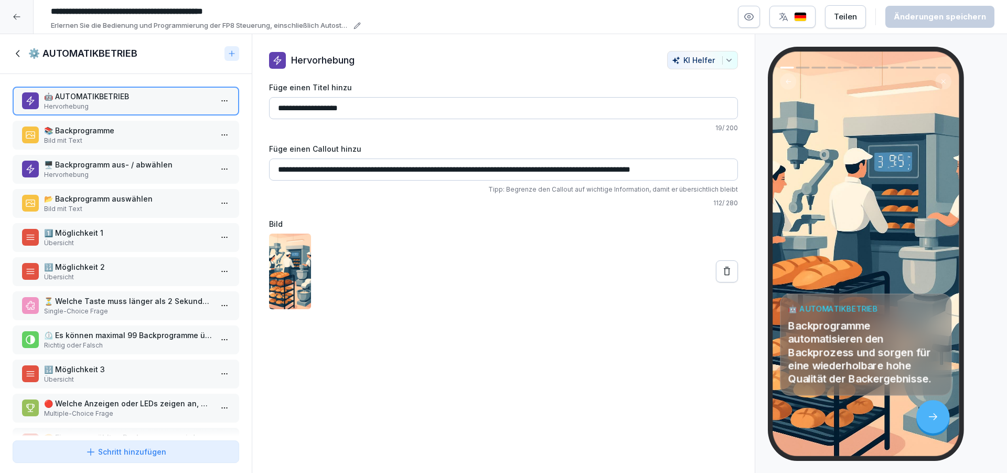
click at [147, 123] on div "📚 Backprogramme Bild mit Text" at bounding box center [126, 135] width 227 height 29
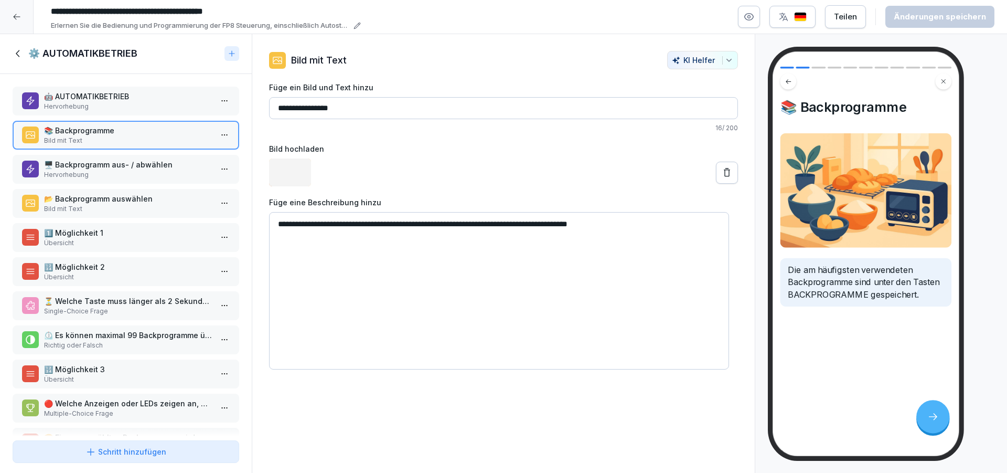
click at [159, 166] on p "🖥️ Backprogramm aus- / abwählen" at bounding box center [128, 164] width 168 height 11
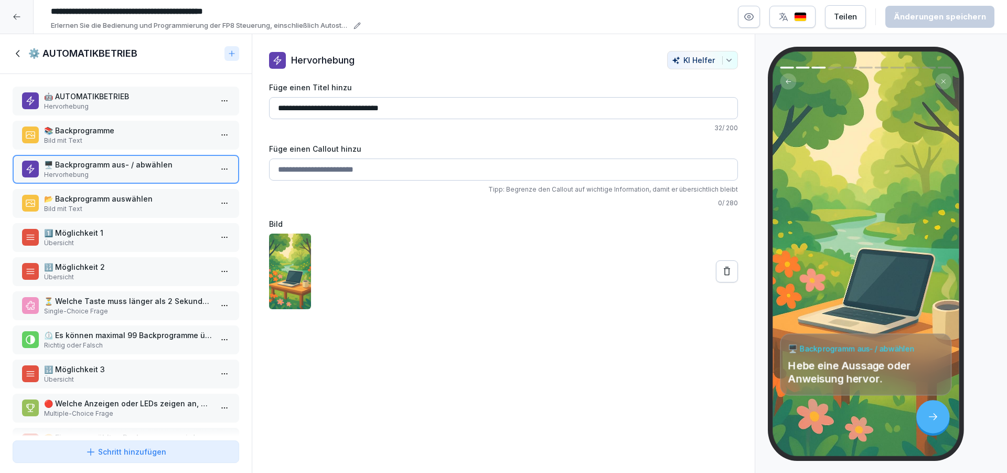
click at [145, 197] on p "📂 Backprogramm auswählen" at bounding box center [128, 198] width 168 height 11
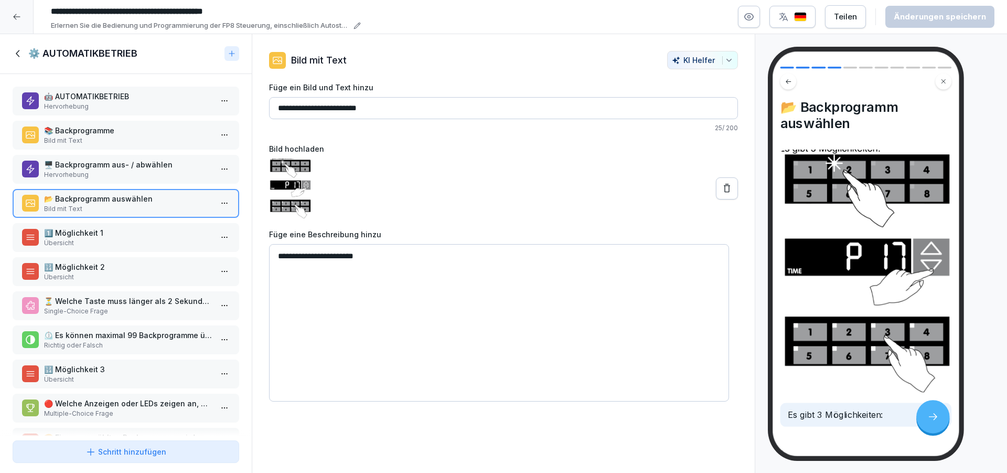
click at [108, 245] on p "Übersicht" at bounding box center [128, 242] width 168 height 9
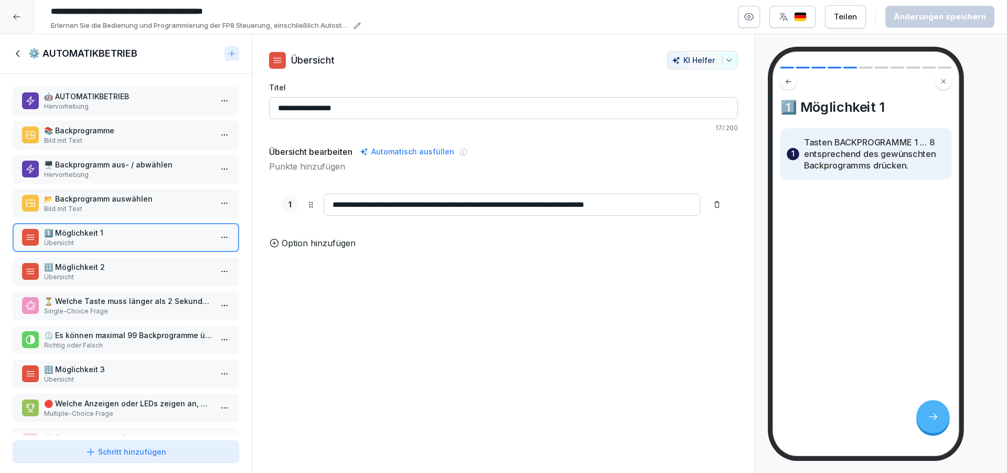
click at [111, 280] on p "Übersicht" at bounding box center [128, 276] width 168 height 9
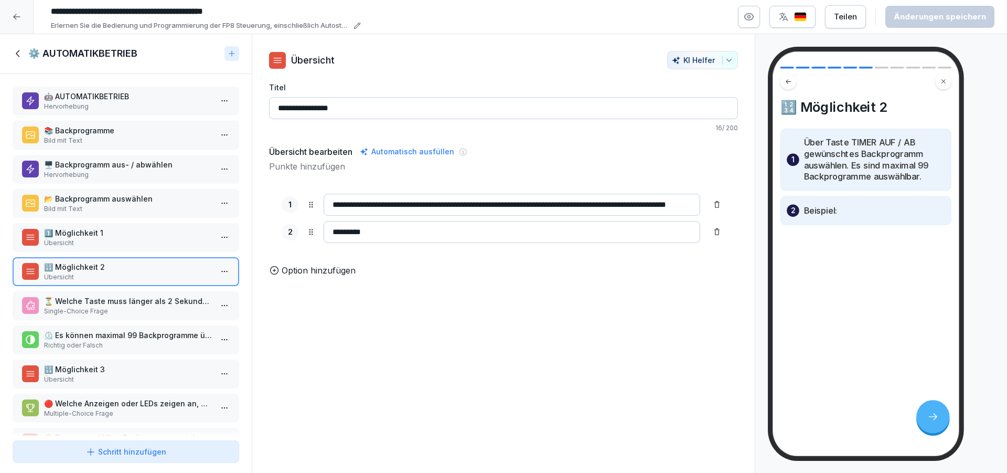
click at [109, 234] on p "1️⃣ Möglichkeit 1" at bounding box center [128, 232] width 168 height 11
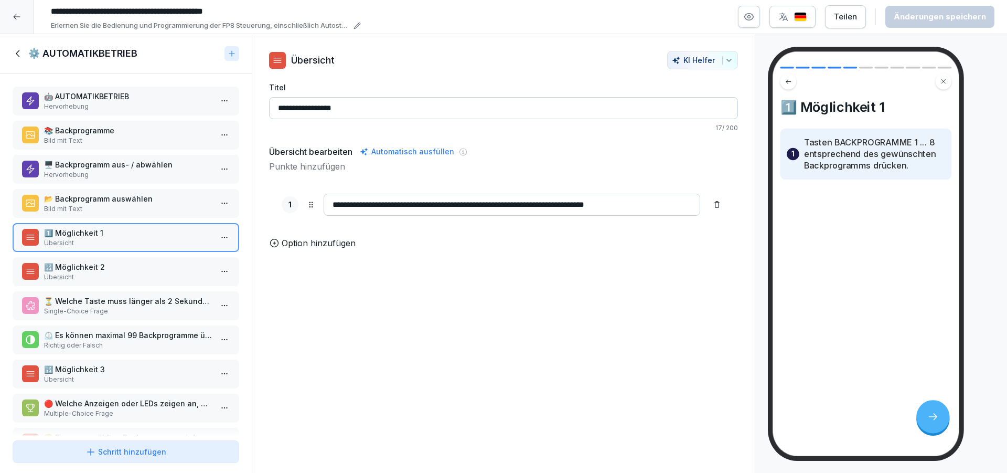
click at [118, 197] on p "📂 Backprogramm auswählen" at bounding box center [128, 198] width 168 height 11
